Goal: Information Seeking & Learning: Learn about a topic

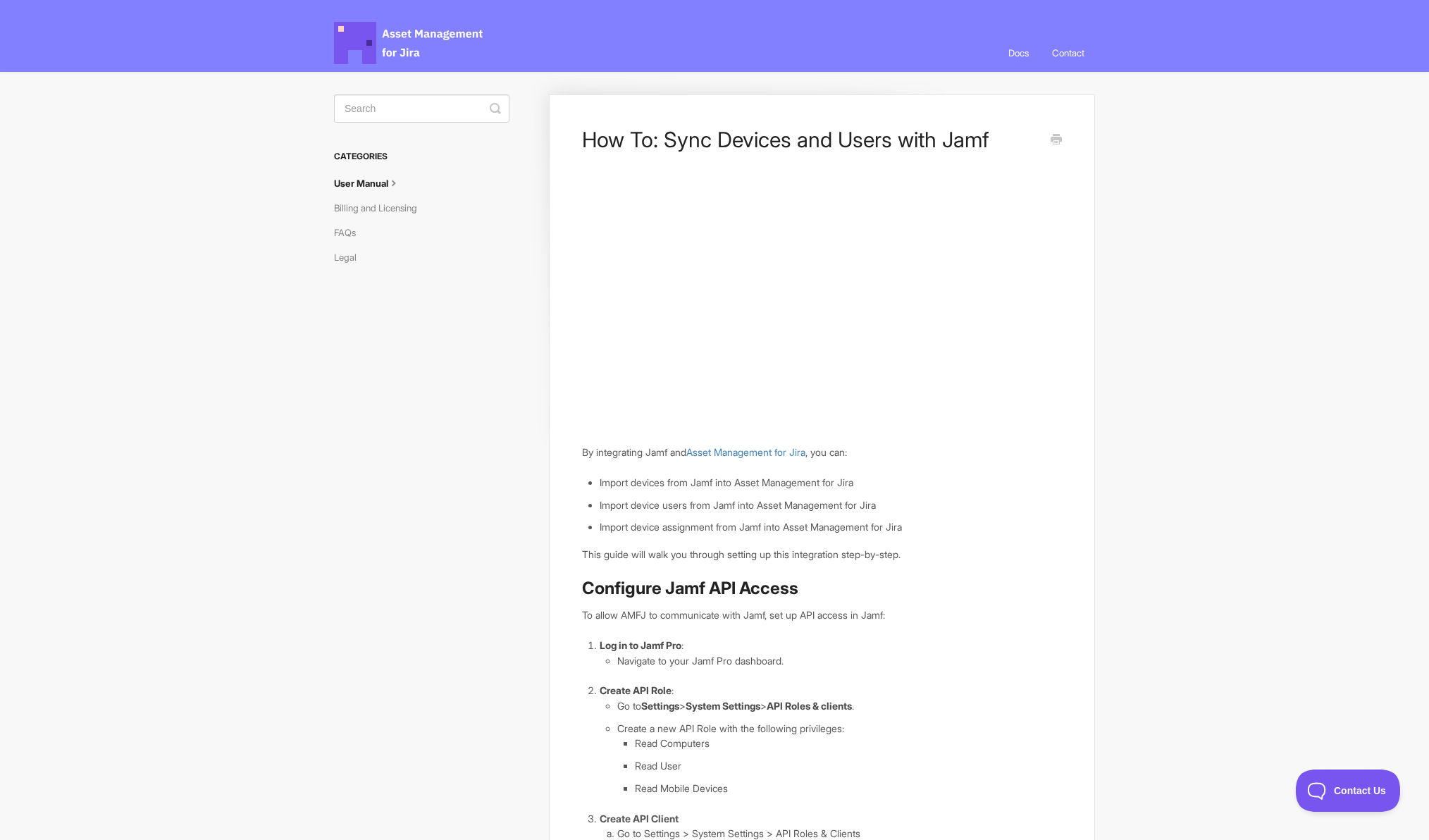
click at [407, 57] on span "Asset Management for Jira Docs" at bounding box center [409, 42] width 151 height 42
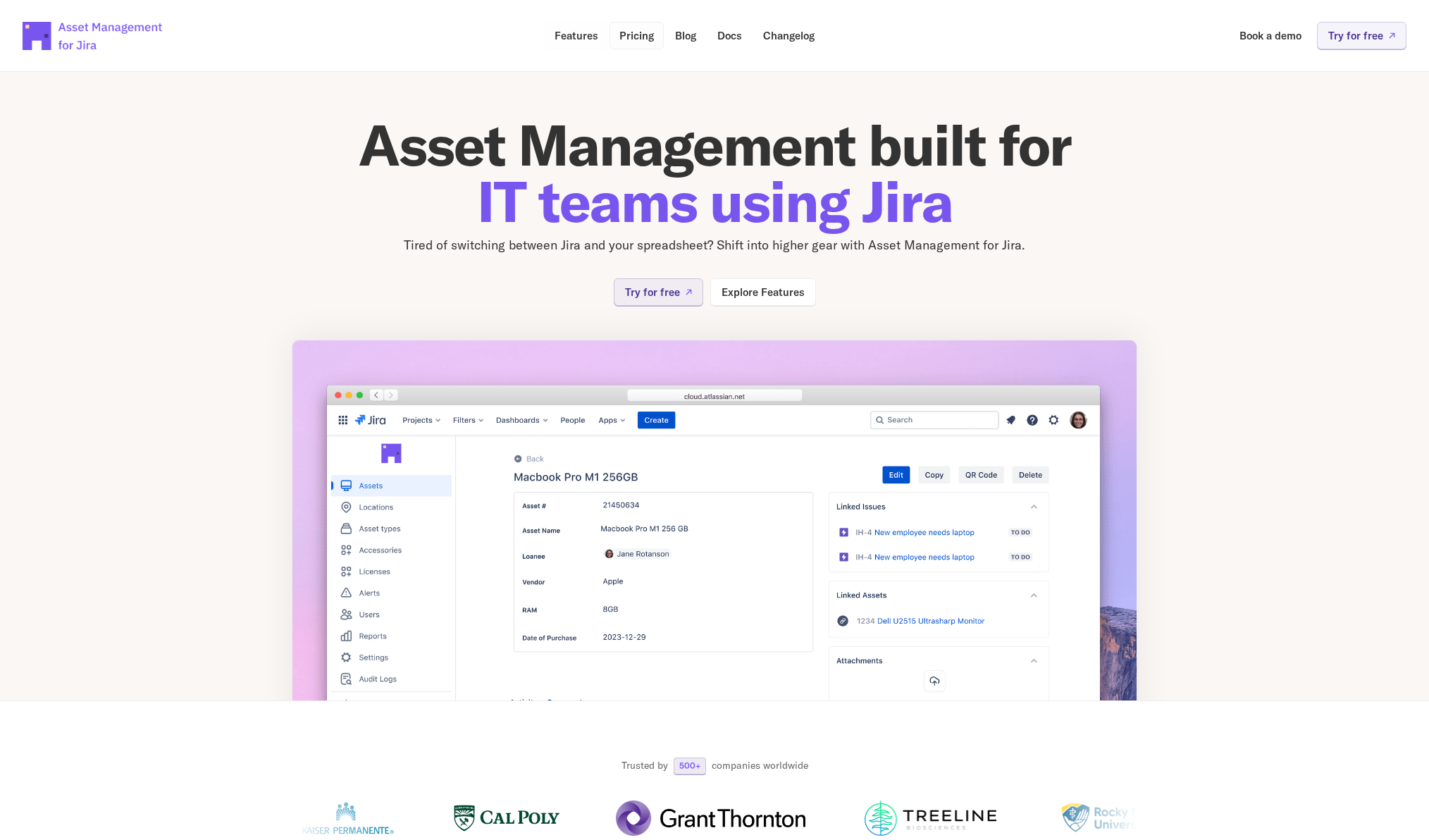
click at [628, 36] on p "Pricing" at bounding box center [636, 35] width 34 height 11
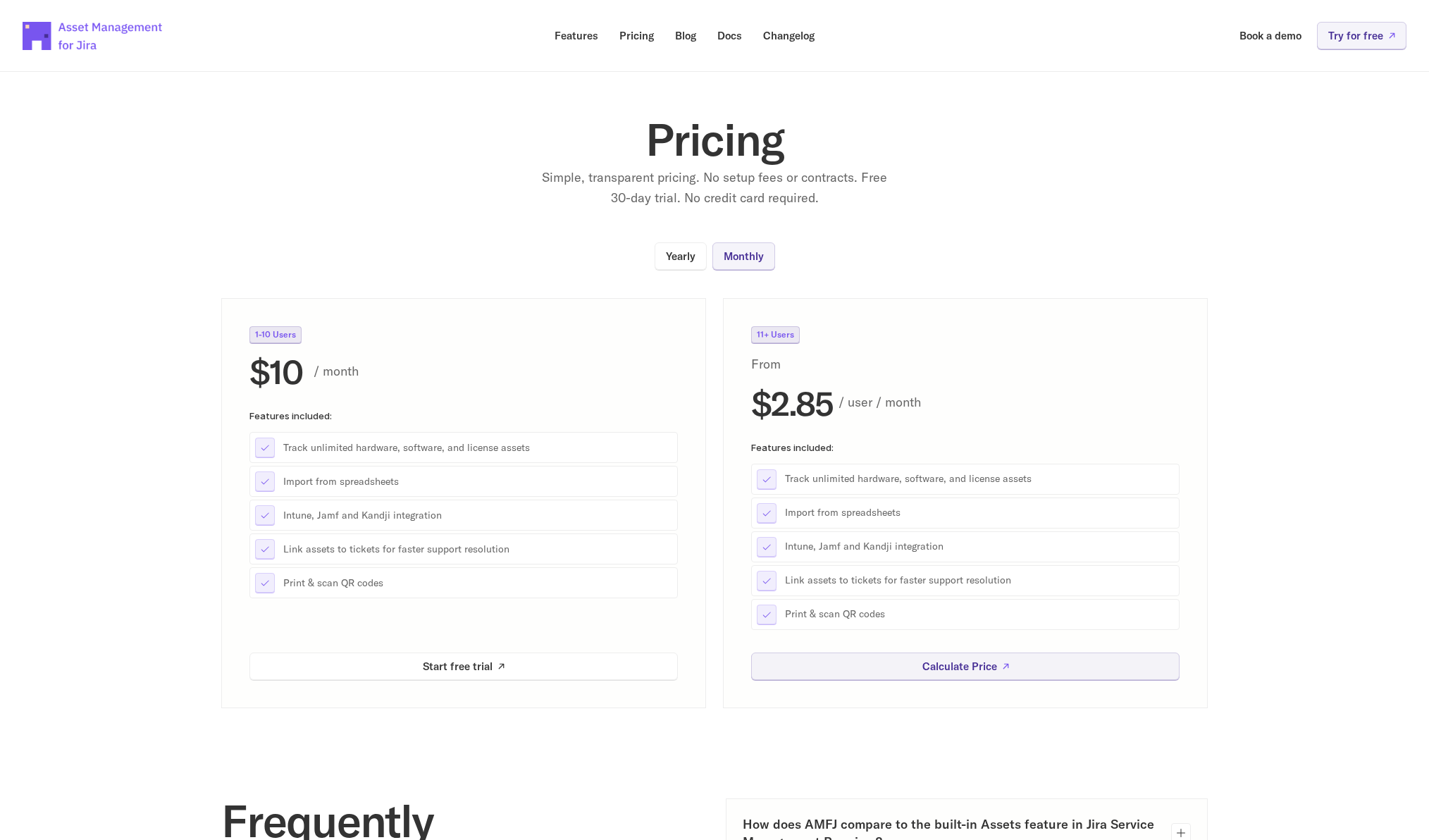
click at [468, 358] on div "$10 / month" at bounding box center [463, 371] width 428 height 33
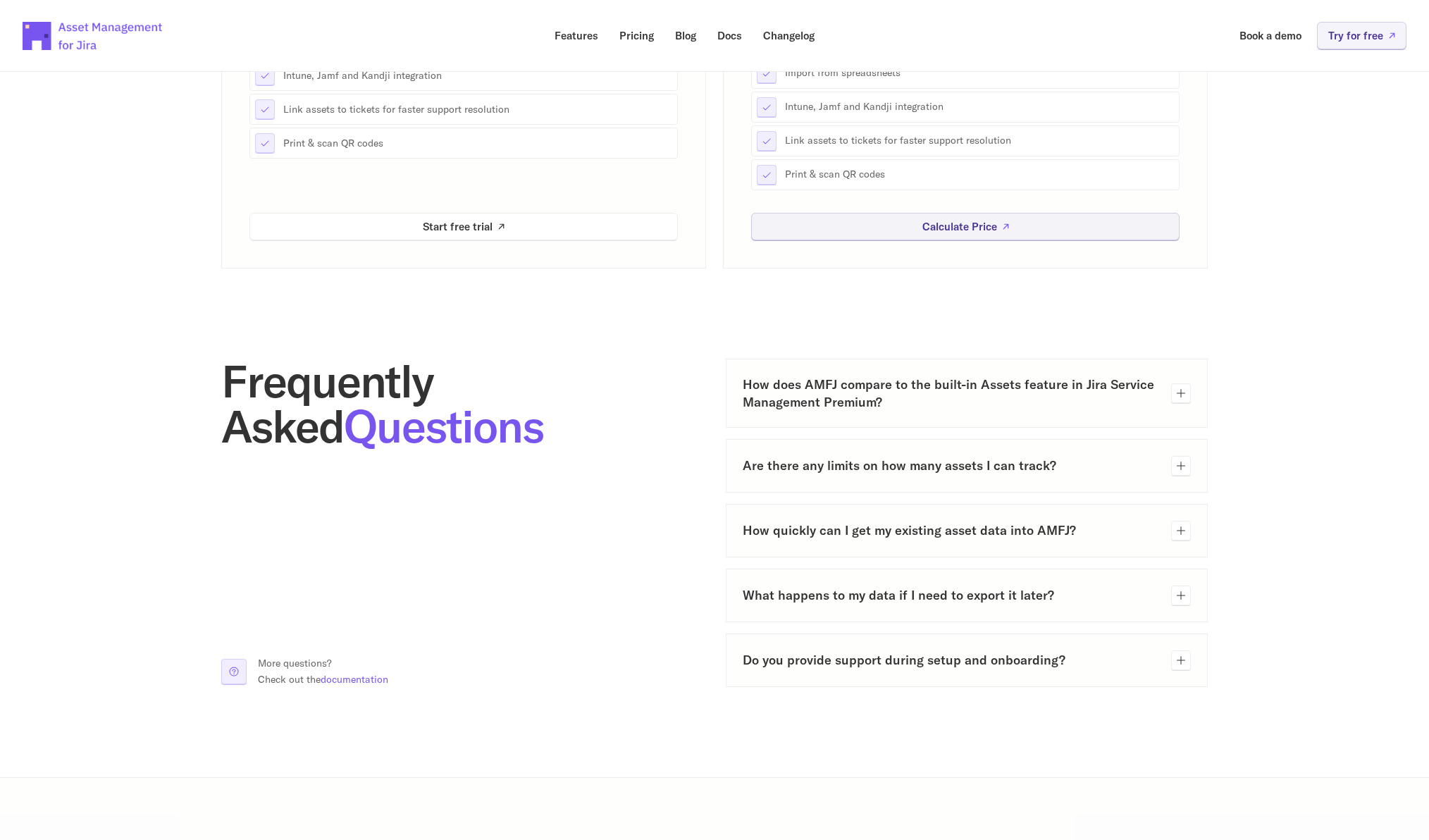
scroll to position [261, 0]
